Goal: Task Accomplishment & Management: Use online tool/utility

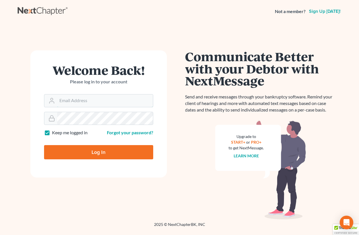
type input "[EMAIL_ADDRESS][DOMAIN_NAME]"
click at [93, 152] on input "Log In" at bounding box center [98, 152] width 109 height 14
type input "Thinking..."
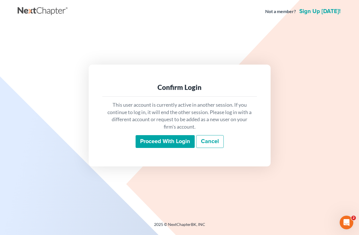
click at [168, 139] on input "Proceed with login" at bounding box center [165, 141] width 59 height 13
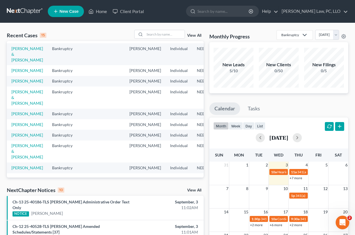
scroll to position [163, 0]
click at [19, 122] on link "Ross, Lance" at bounding box center [27, 124] width 32 height 5
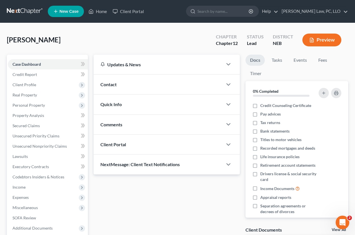
click at [211, 230] on div "Updates & News × Nebraska District Notes: Take a look at NextChapter's District…" at bounding box center [167, 165] width 152 height 221
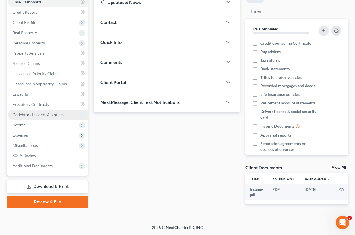
scroll to position [67, 0]
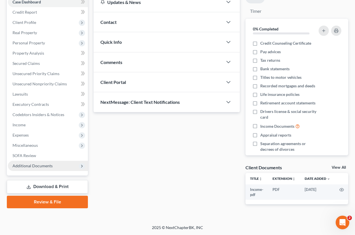
click at [59, 161] on span "Additional Documents" at bounding box center [48, 166] width 80 height 10
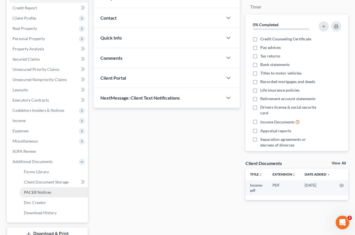
click at [51, 192] on link "PACER Notices" at bounding box center [53, 192] width 69 height 10
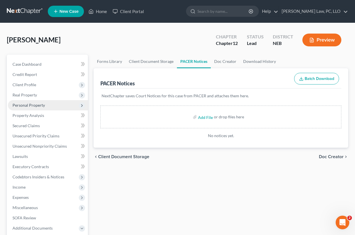
click at [71, 104] on span "Personal Property" at bounding box center [48, 105] width 80 height 10
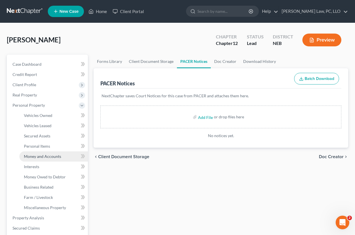
click at [53, 157] on span "Money and Accounts" at bounding box center [42, 156] width 37 height 5
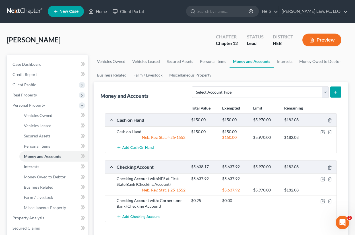
click at [210, 226] on div "Total Value Exempted Limit Remaining Cash on Hand $150.00 $150.00 $5,970.00 $18…" at bounding box center [220, 168] width 241 height 135
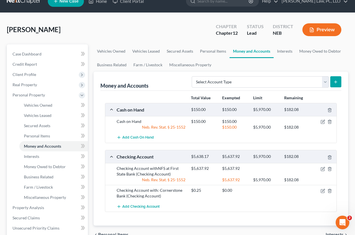
scroll to position [28, 0]
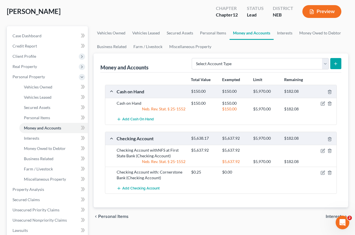
drag, startPoint x: 248, startPoint y: 225, endPoint x: 252, endPoint y: 221, distance: 5.8
click at [248, 225] on div "chevron_left Personal Items Interests chevron_right" at bounding box center [221, 216] width 254 height 18
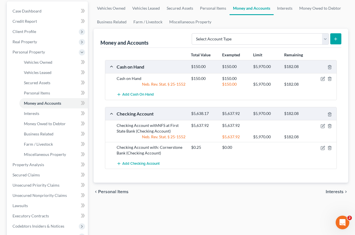
scroll to position [85, 0]
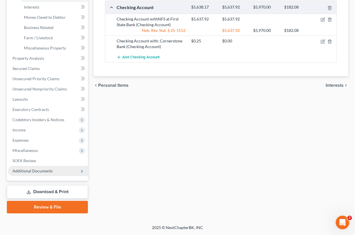
click at [49, 169] on span "Additional Documents" at bounding box center [33, 170] width 40 height 5
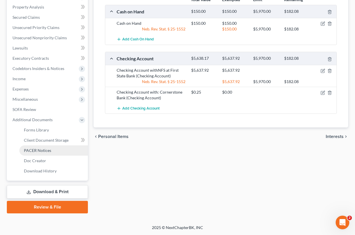
click at [48, 151] on span "PACER Notices" at bounding box center [37, 150] width 27 height 5
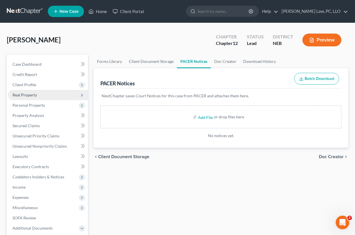
click at [39, 91] on span "Real Property" at bounding box center [48, 95] width 80 height 10
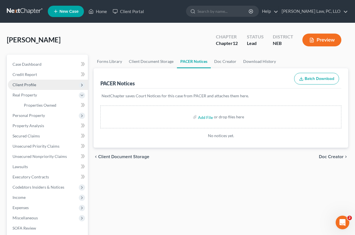
click at [42, 87] on span "Client Profile" at bounding box center [48, 85] width 80 height 10
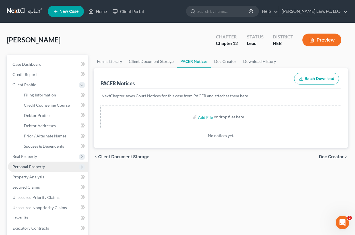
click at [51, 169] on span "Personal Property" at bounding box center [48, 166] width 80 height 10
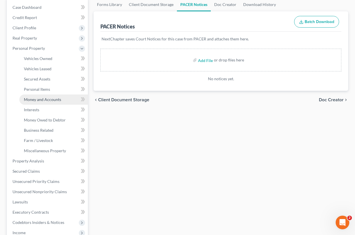
click at [60, 96] on link "Money and Accounts" at bounding box center [53, 99] width 69 height 10
